Goal: Answer question/provide support

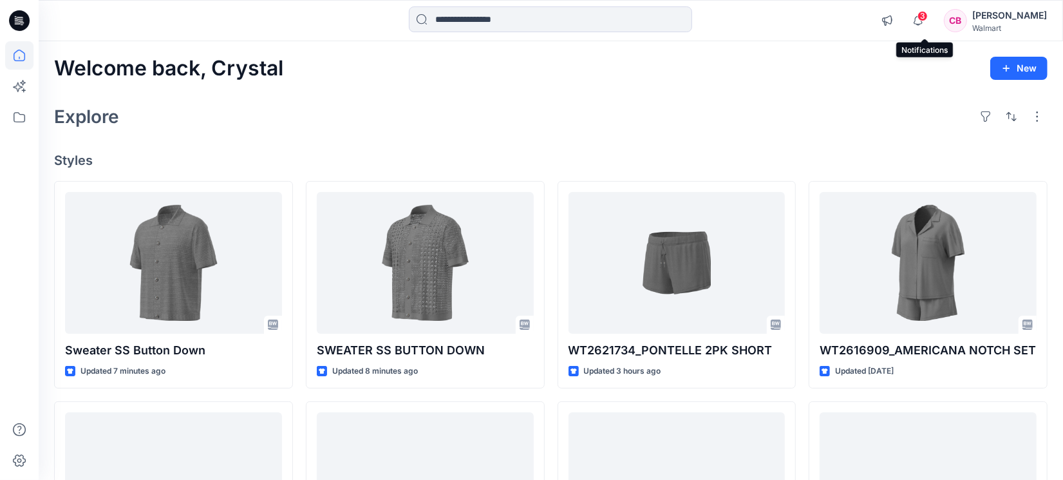
click at [928, 20] on span "3" at bounding box center [923, 16] width 10 height 10
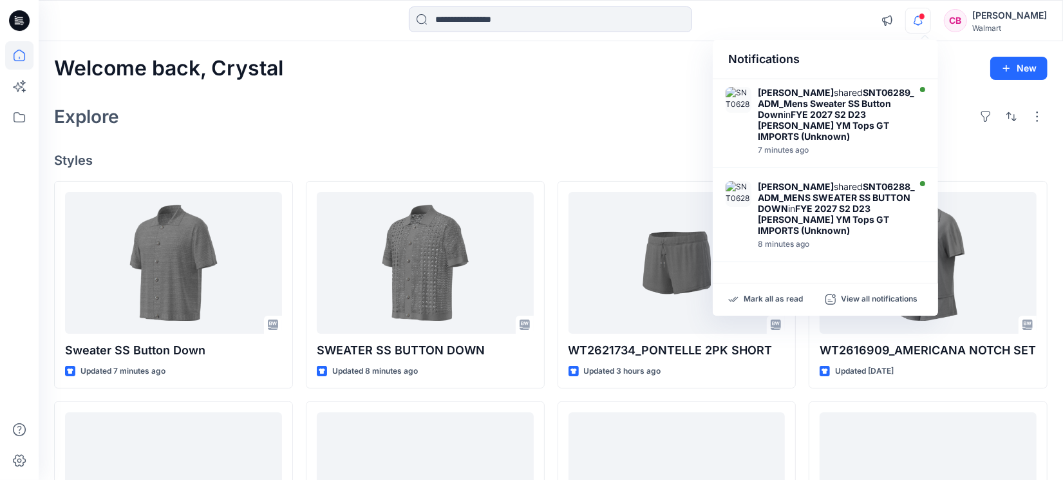
click at [925, 23] on icon "button" at bounding box center [918, 21] width 24 height 26
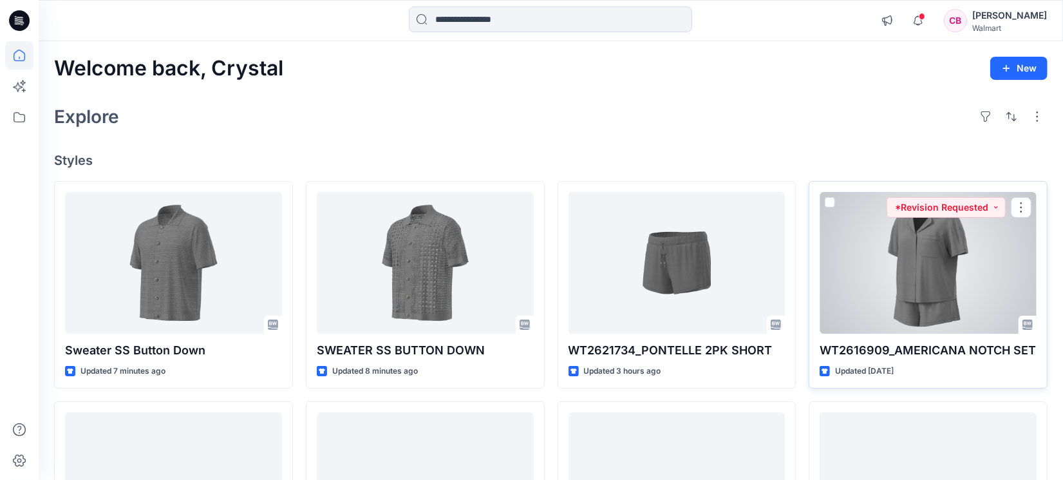
click at [911, 294] on div at bounding box center [928, 263] width 217 height 142
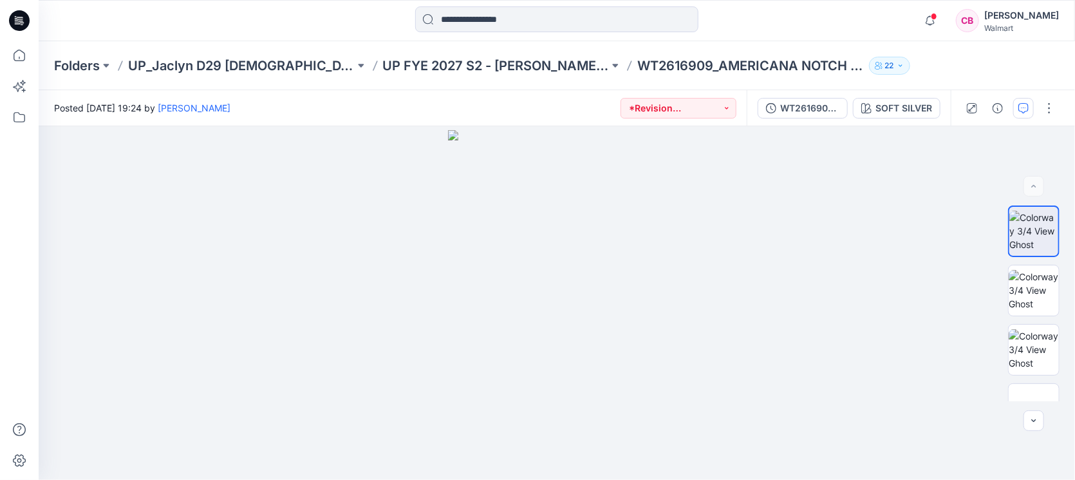
click at [1023, 100] on button "button" at bounding box center [1023, 108] width 21 height 21
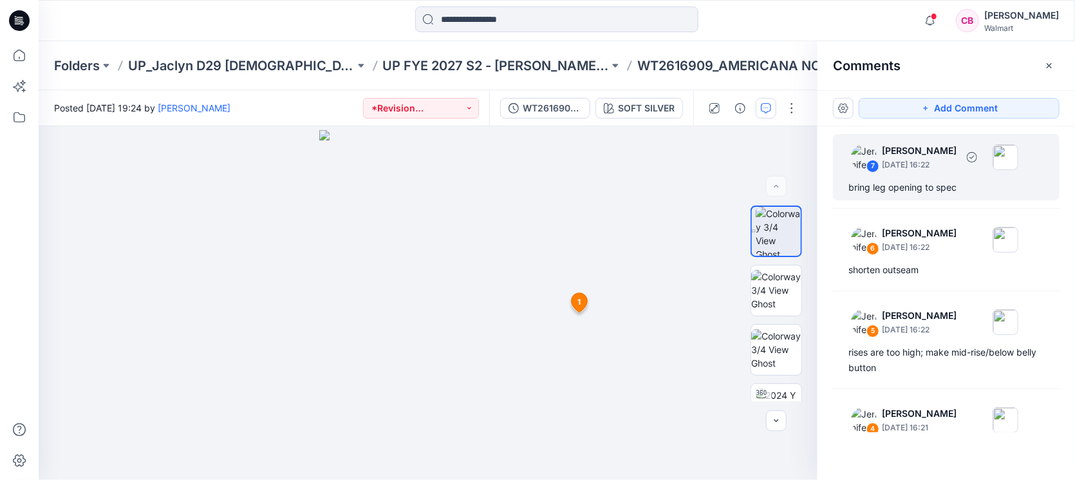
click at [918, 189] on div "bring leg opening to spec" at bounding box center [947, 187] width 196 height 15
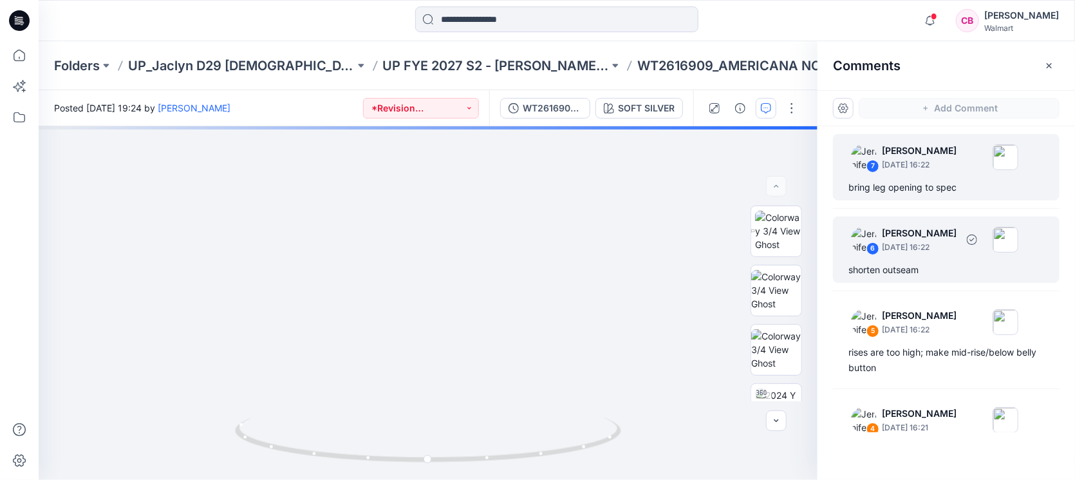
click at [921, 258] on div "6 [PERSON_NAME] [DATE] 16:22 shorten outseam" at bounding box center [946, 249] width 227 height 66
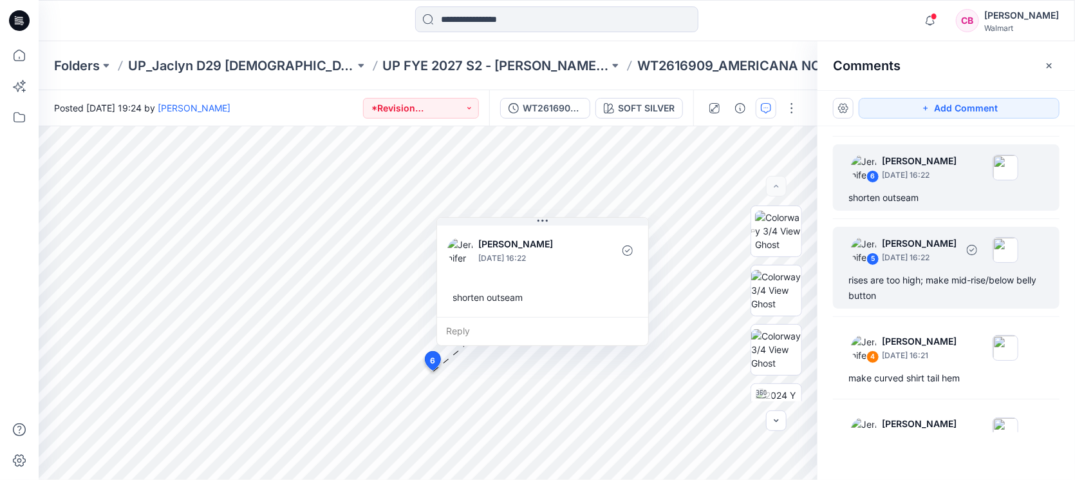
scroll to position [161, 0]
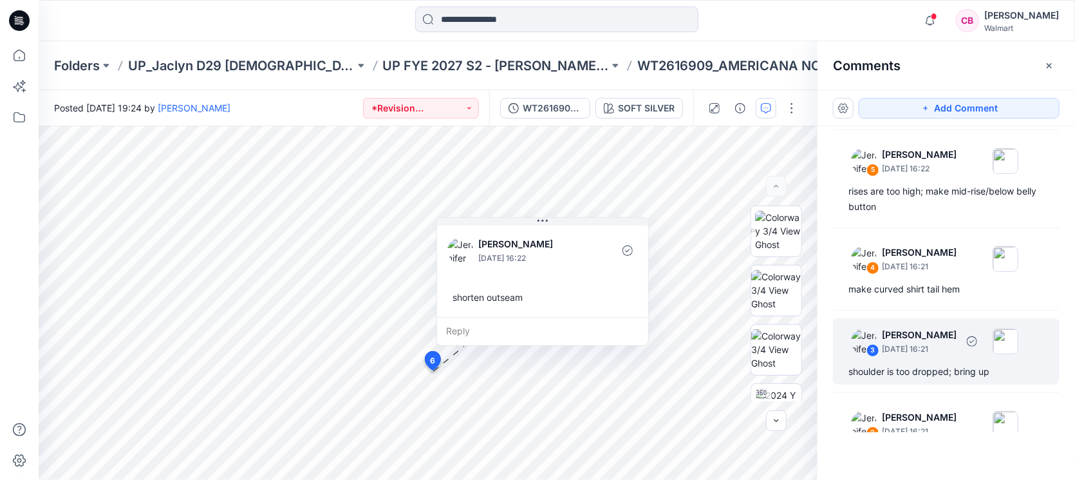
click at [940, 10] on p "[DATE] 16:21" at bounding box center [919, 3] width 75 height 13
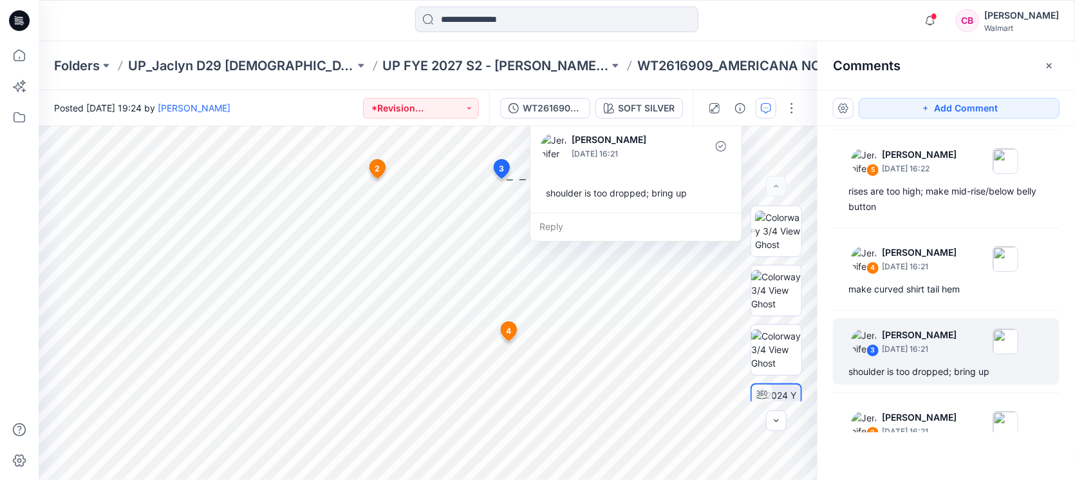
click at [594, 43] on div "Folders UP_Jaclyn D29 [DEMOGRAPHIC_DATA] Sleep UP FYE 2027 S2 - [PERSON_NAME] D…" at bounding box center [557, 65] width 1037 height 49
click at [1052, 66] on icon "button" at bounding box center [1049, 66] width 10 height 10
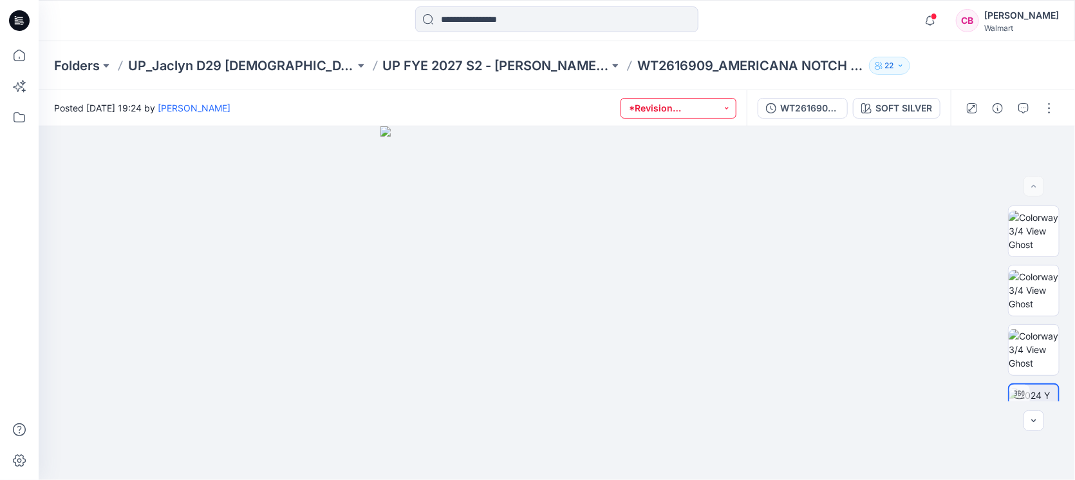
click at [704, 107] on button "*Revision Requested" at bounding box center [679, 108] width 116 height 21
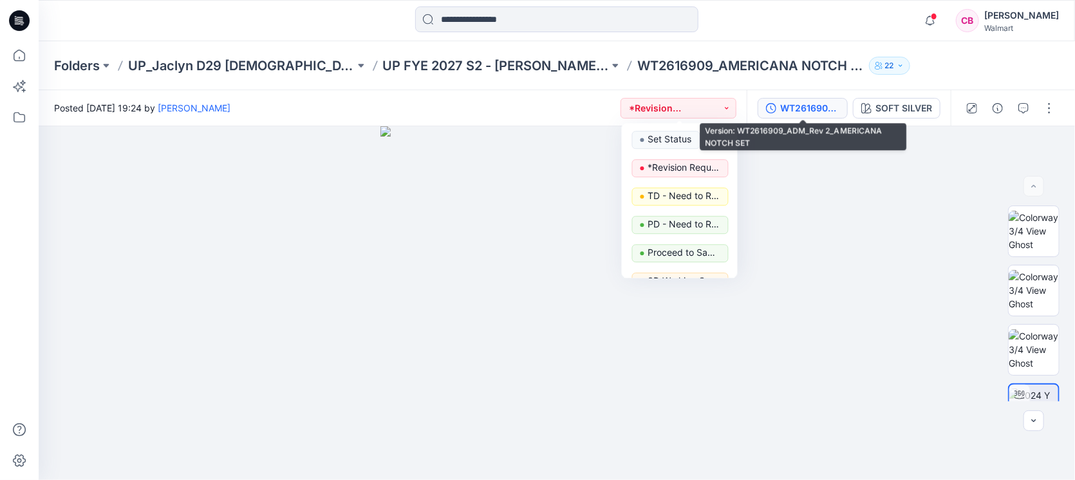
click at [799, 104] on div "WT2616909_ADM_Rev 2_AMERICANA NOTCH SET" at bounding box center [809, 108] width 59 height 14
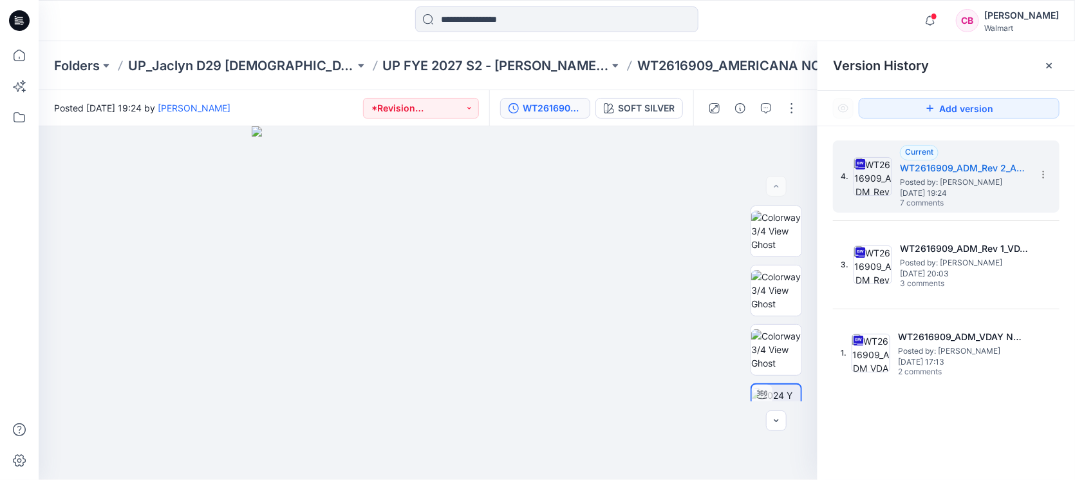
click at [327, 26] on div at bounding box center [556, 20] width 518 height 28
click at [1056, 68] on div at bounding box center [1049, 65] width 21 height 21
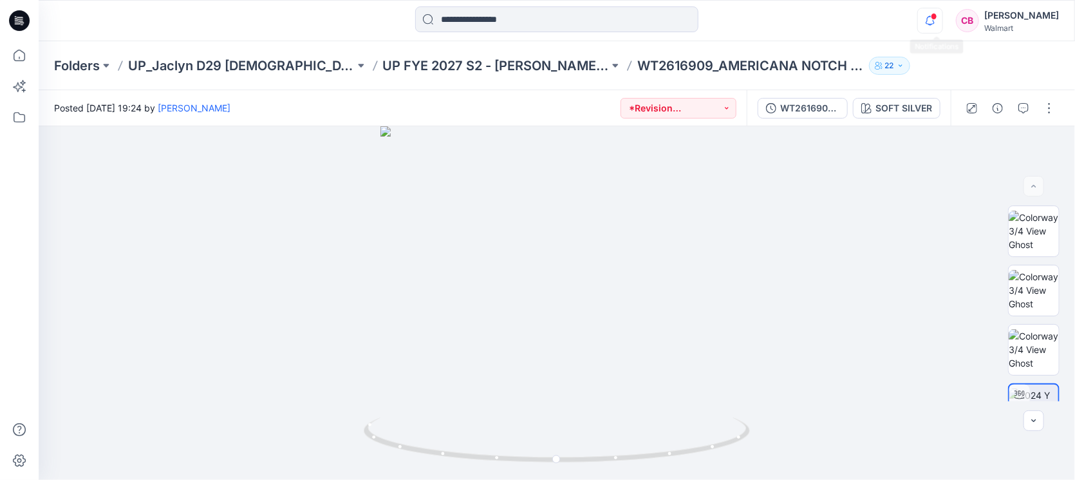
click at [932, 24] on icon "button" at bounding box center [930, 21] width 24 height 26
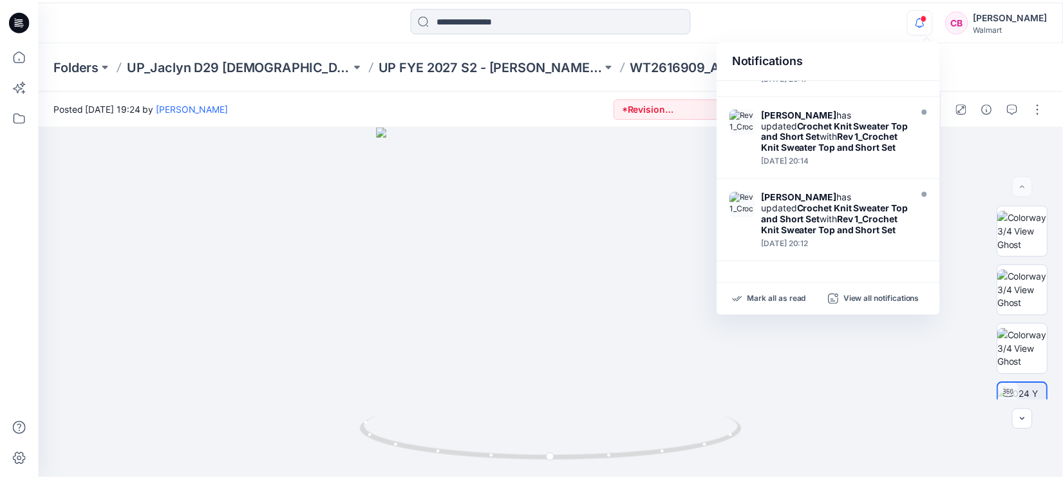
scroll to position [702, 0]
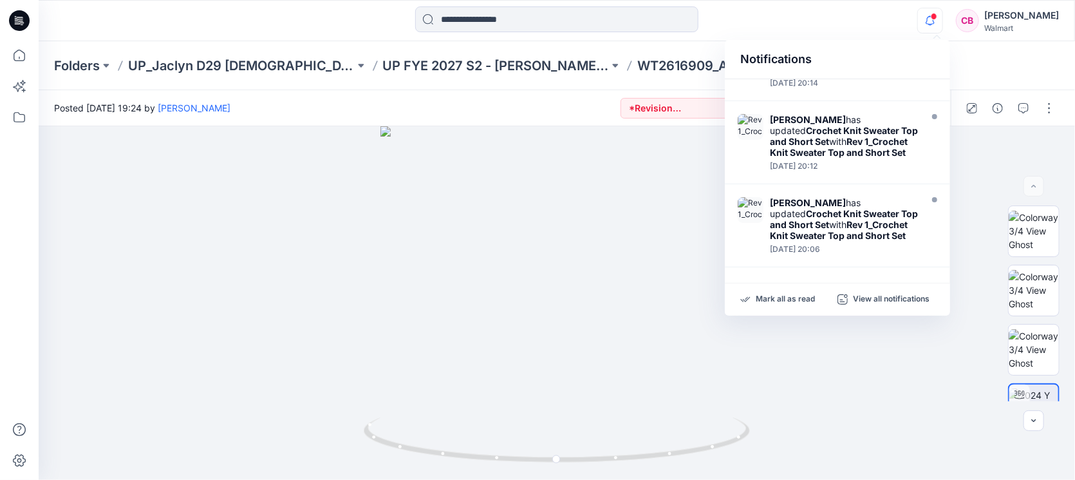
click at [937, 13] on span at bounding box center [934, 16] width 6 height 7
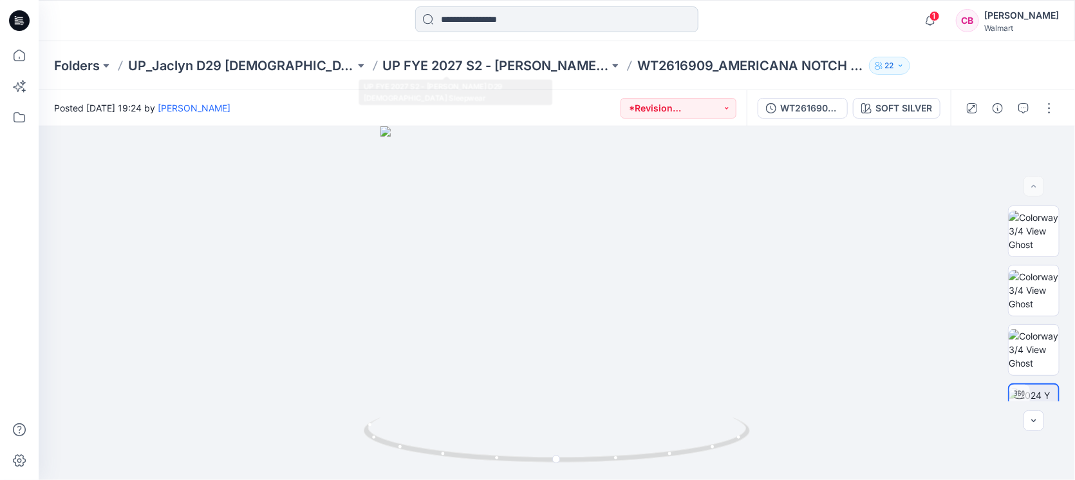
click at [505, 10] on input at bounding box center [556, 19] width 283 height 26
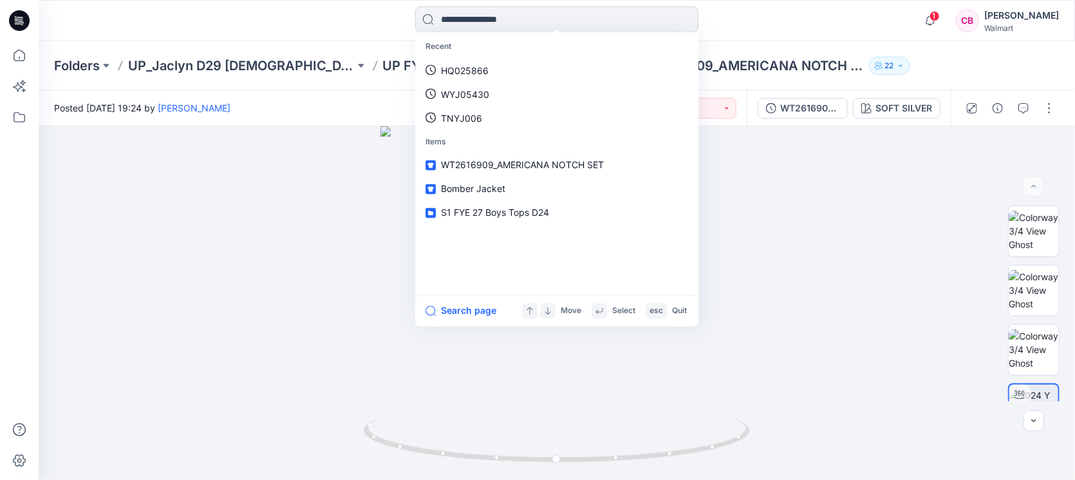
click at [505, 16] on input at bounding box center [556, 19] width 283 height 26
paste input "********"
type input "********"
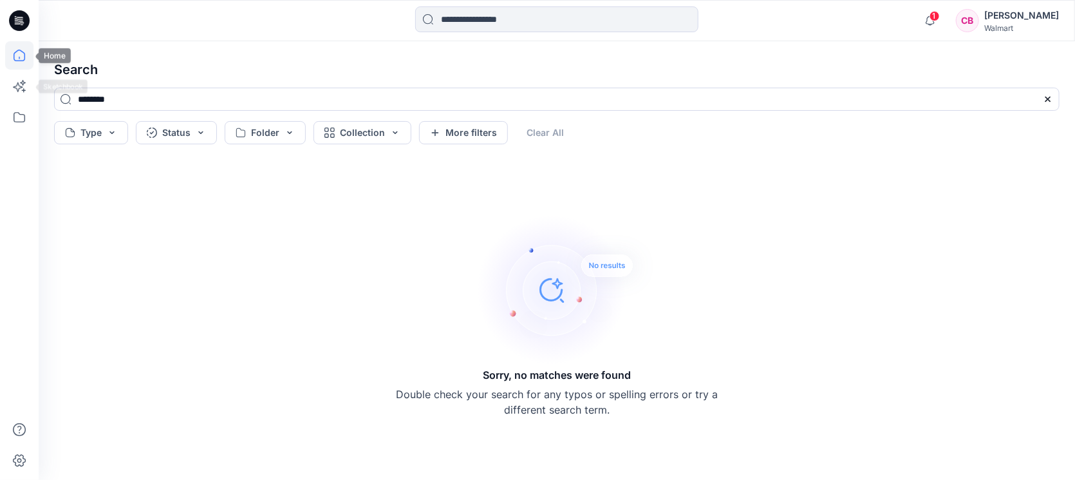
click at [22, 56] on icon at bounding box center [19, 55] width 28 height 28
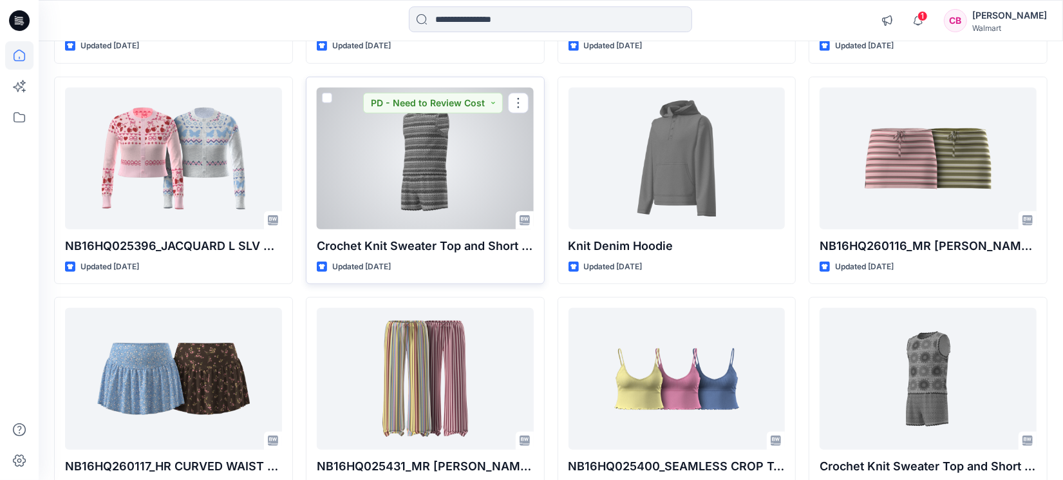
scroll to position [572, 0]
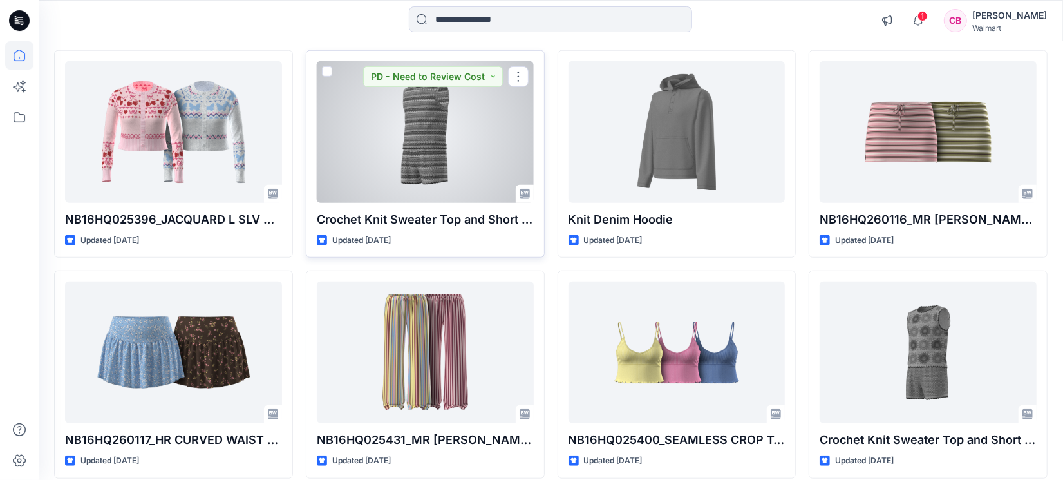
click at [458, 136] on div at bounding box center [425, 132] width 217 height 142
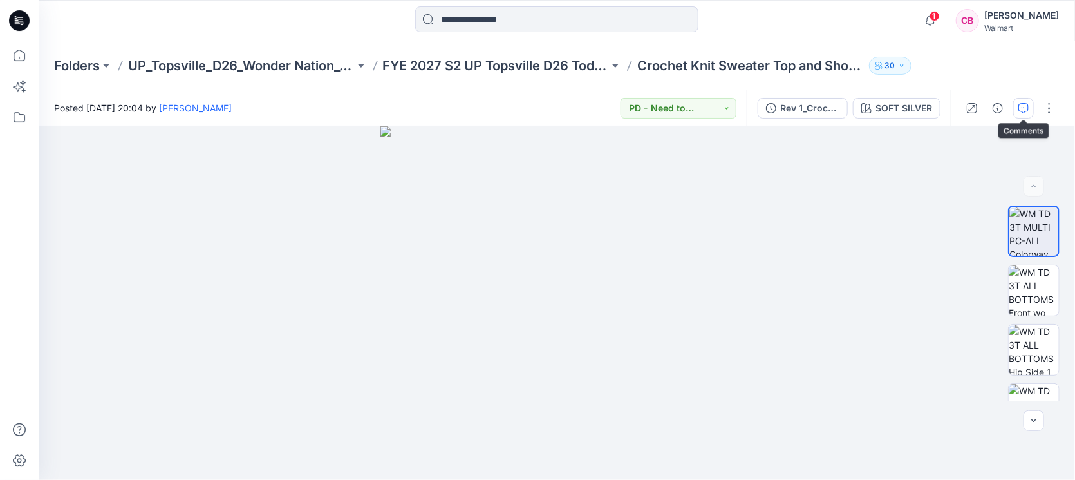
click at [1024, 106] on icon "button" at bounding box center [1024, 108] width 10 height 10
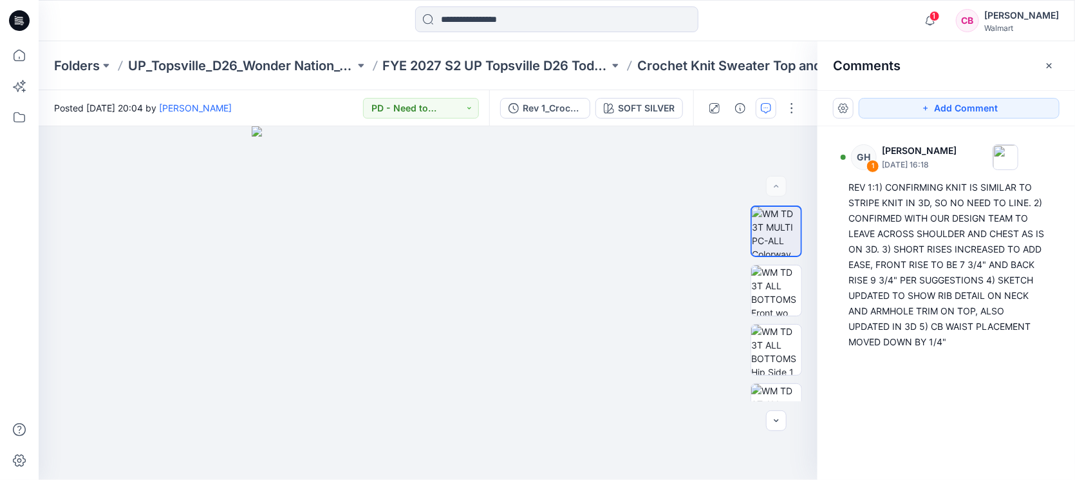
drag, startPoint x: 1043, startPoint y: 68, endPoint x: 429, endPoint y: 32, distance: 614.7
click at [1044, 67] on button "button" at bounding box center [1049, 65] width 21 height 21
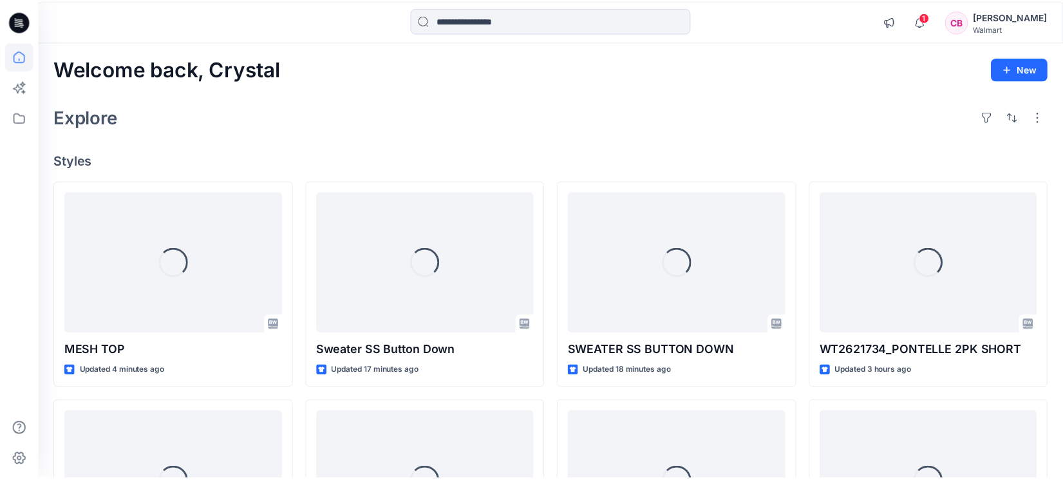
scroll to position [572, 0]
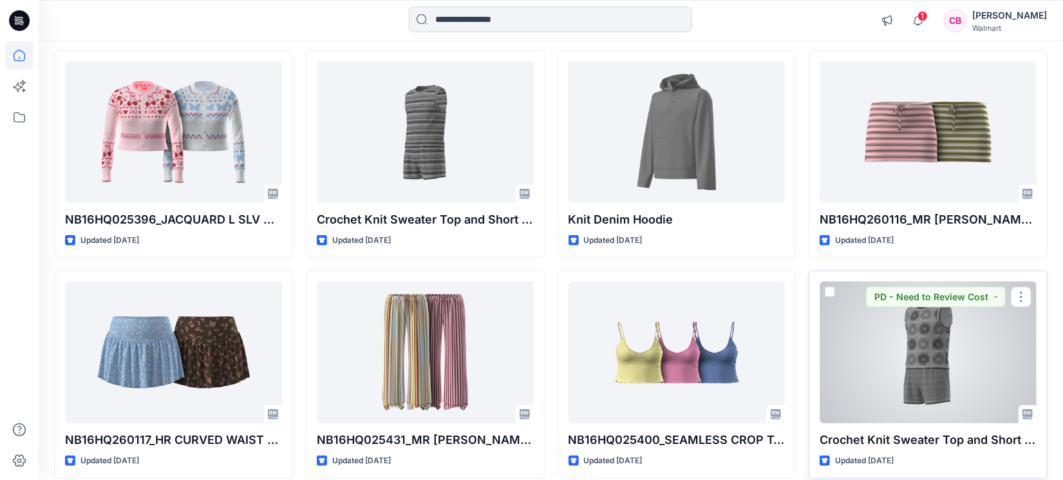
click at [944, 372] on div at bounding box center [928, 352] width 217 height 142
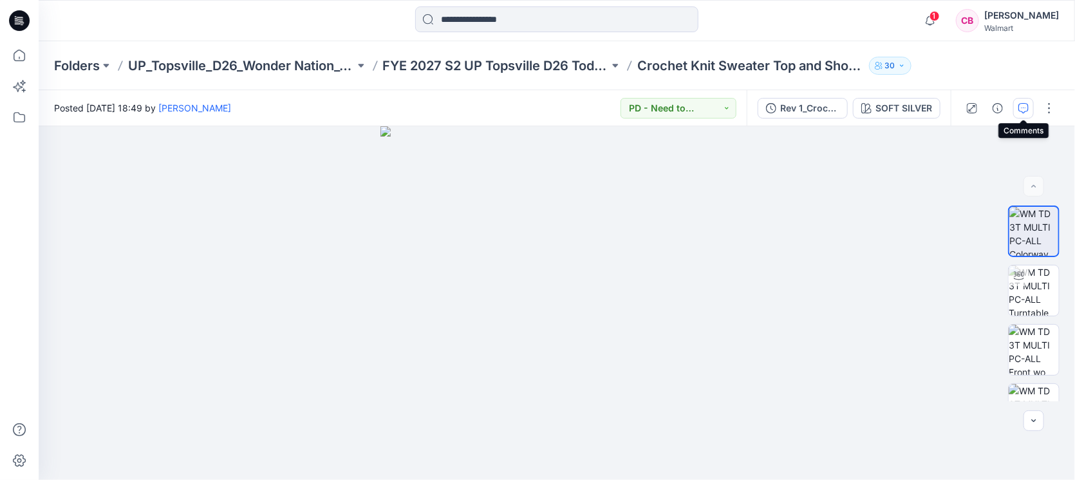
click at [1022, 108] on icon "button" at bounding box center [1024, 108] width 10 height 10
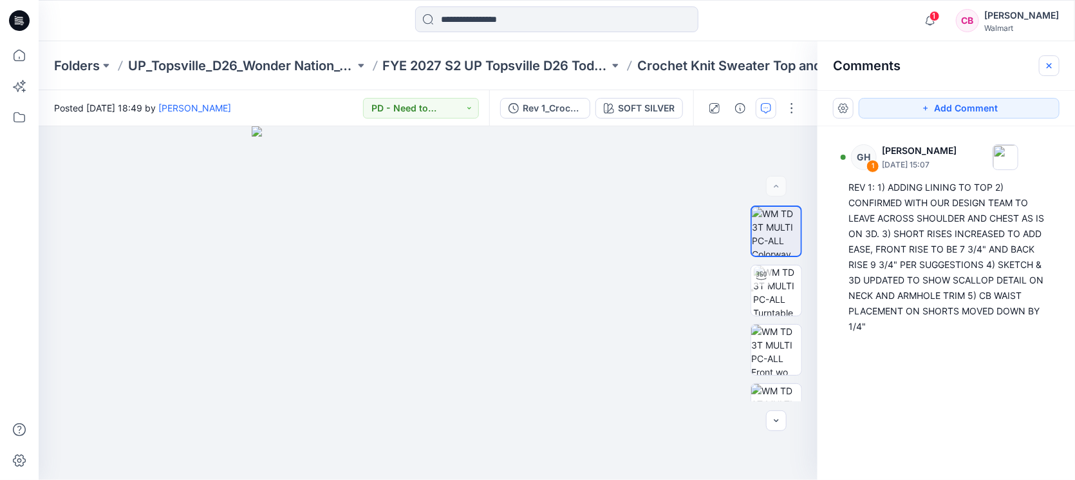
click at [1051, 66] on icon "button" at bounding box center [1049, 64] width 5 height 5
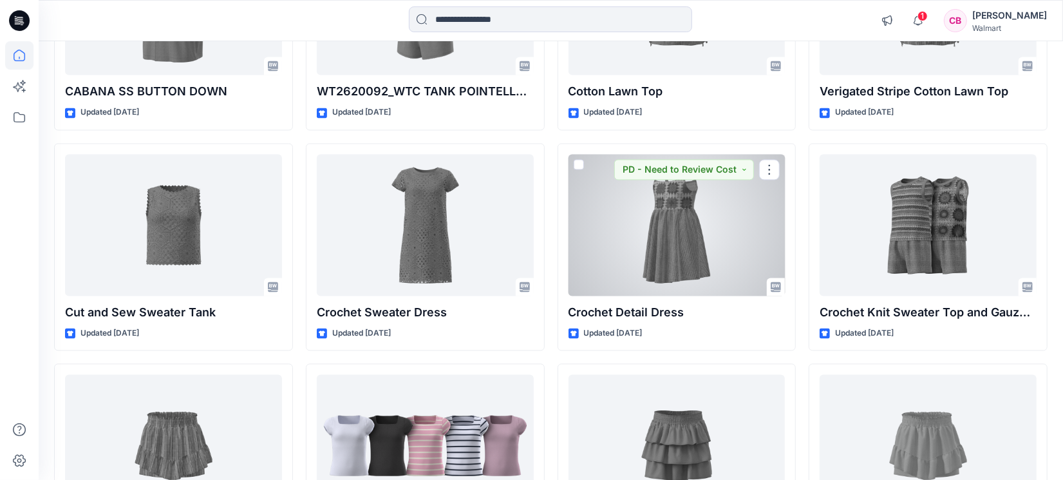
scroll to position [1894, 0]
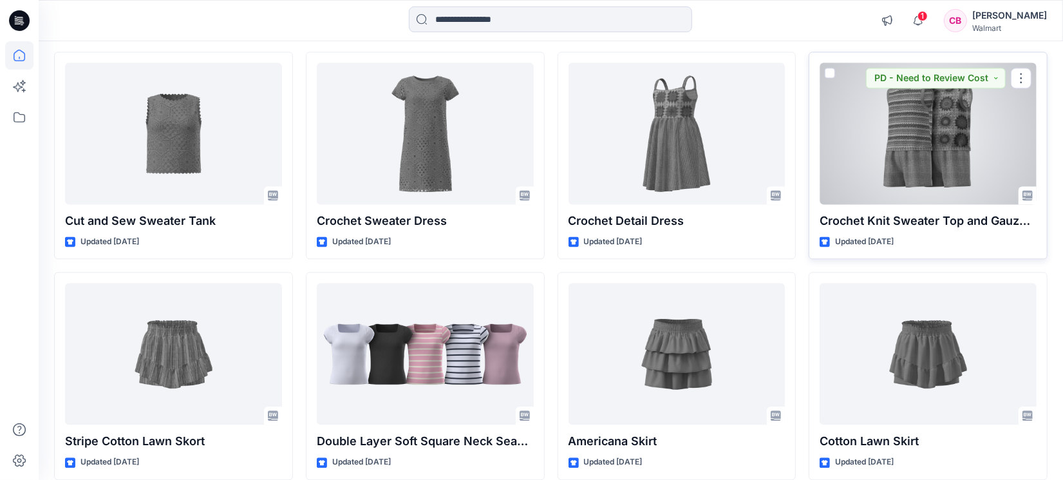
click at [944, 146] on div at bounding box center [928, 133] width 217 height 142
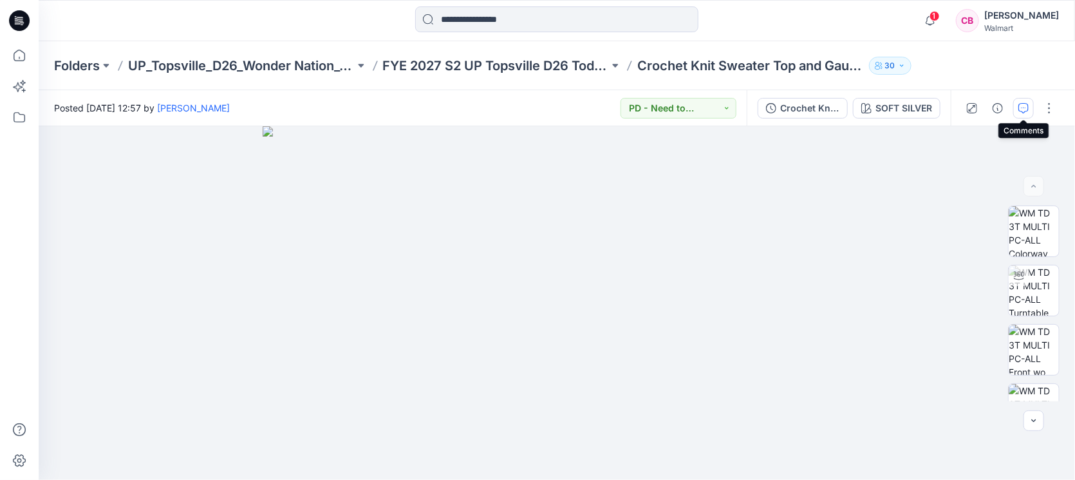
click at [1018, 111] on button "button" at bounding box center [1023, 108] width 21 height 21
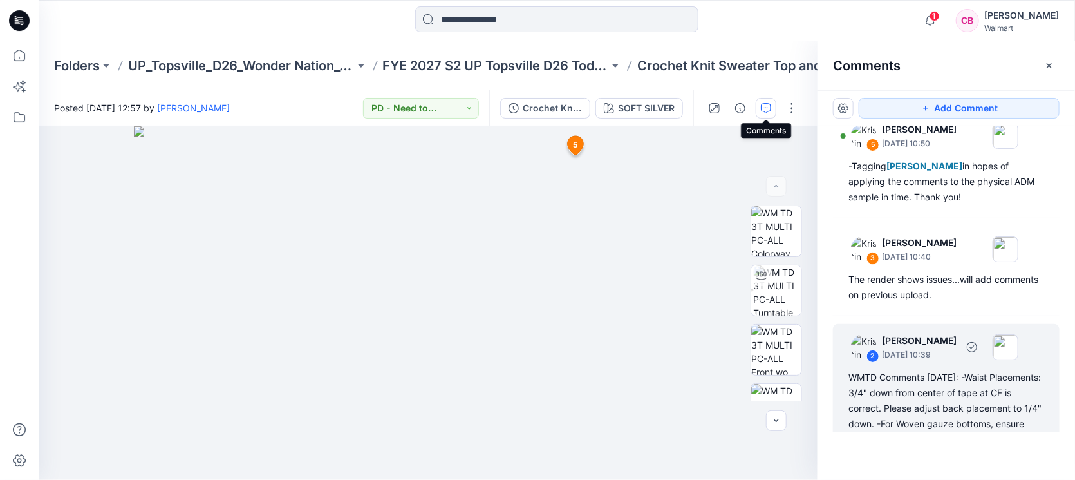
scroll to position [102, 0]
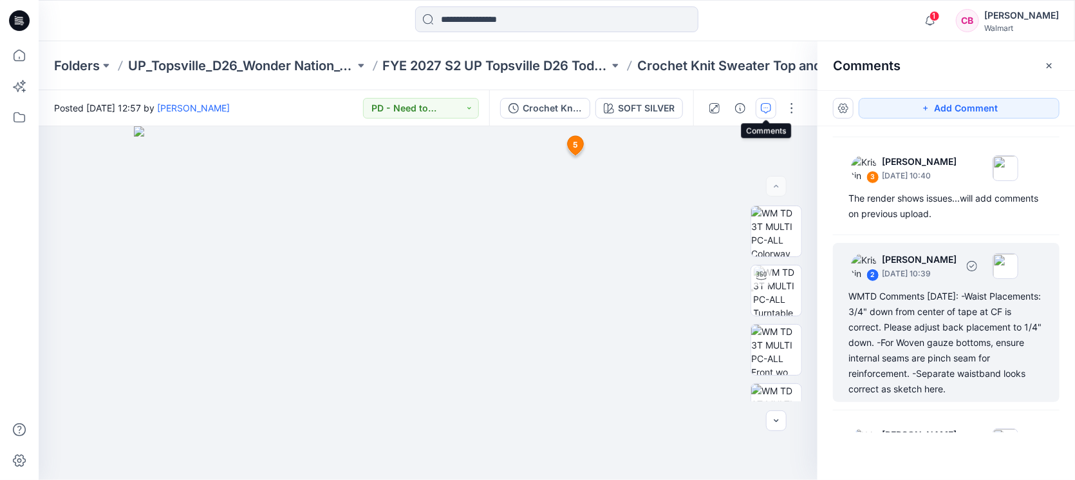
click at [934, 340] on div "WMTD Comments [DATE]: -Waist Placements: 3/4" down from center of tape at CF is…" at bounding box center [947, 342] width 196 height 108
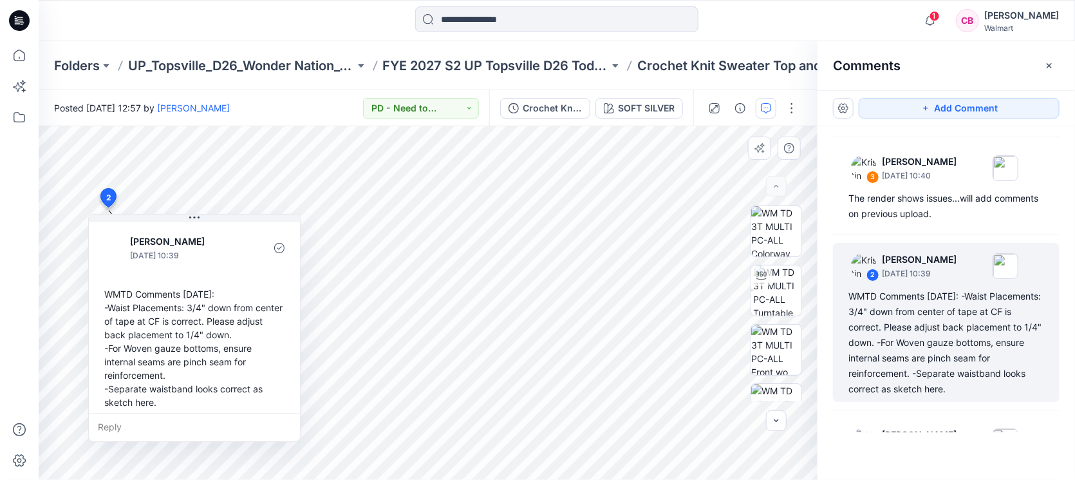
click at [171, 343] on div "WMTD Comments [DATE]: -Waist Placements: 3/4" down from center of tape at CF is…" at bounding box center [194, 348] width 191 height 132
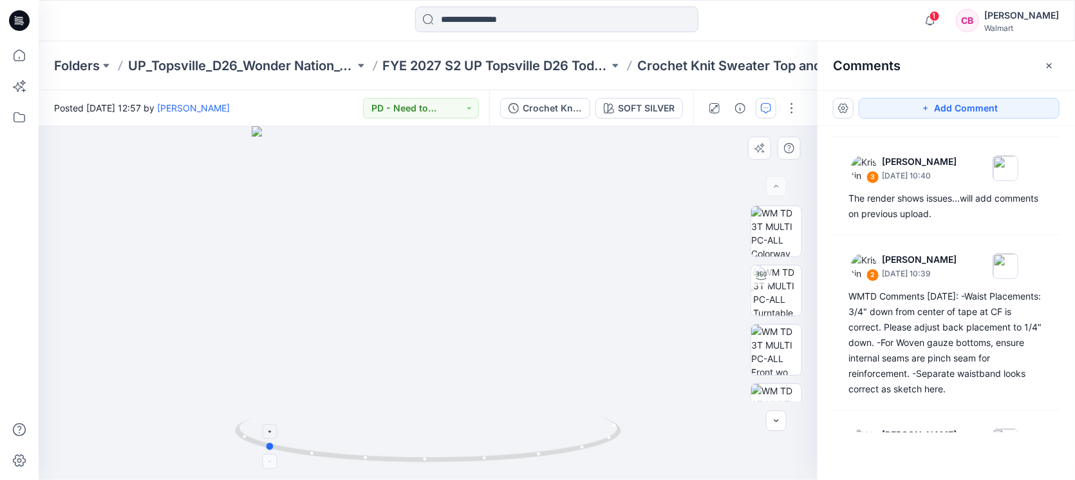
drag, startPoint x: 489, startPoint y: 461, endPoint x: 337, endPoint y: 455, distance: 152.7
click at [326, 454] on icon at bounding box center [430, 441] width 390 height 48
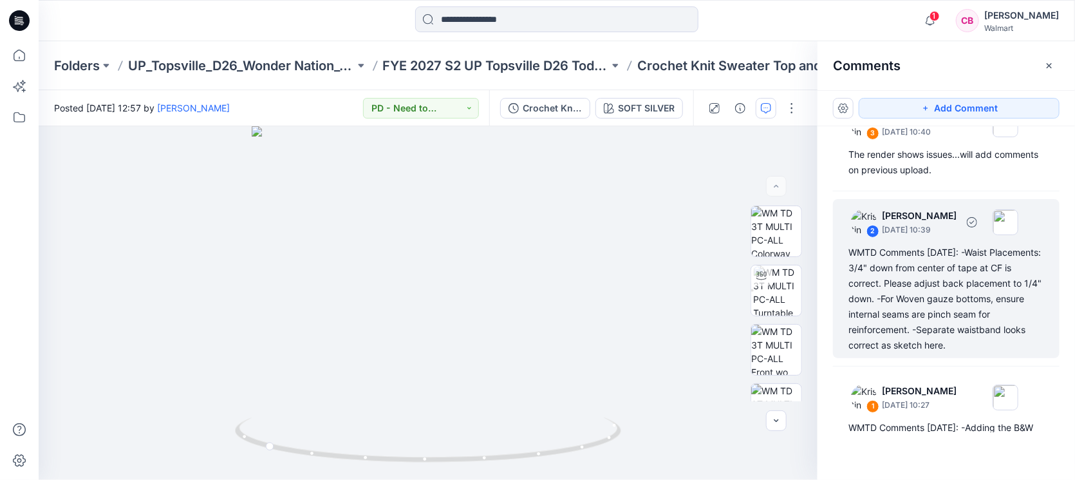
scroll to position [183, 0]
